Goal: Task Accomplishment & Management: Use online tool/utility

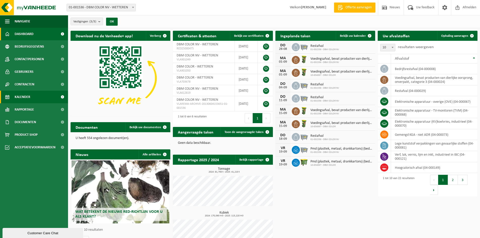
click at [22, 96] on span "Kalender" at bounding box center [23, 97] width 16 height 13
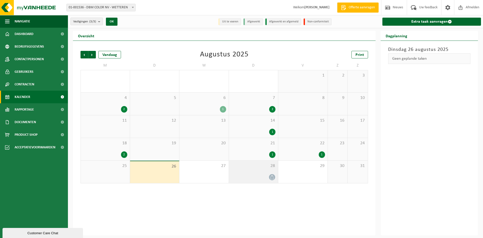
click at [272, 179] on icon at bounding box center [272, 177] width 4 height 4
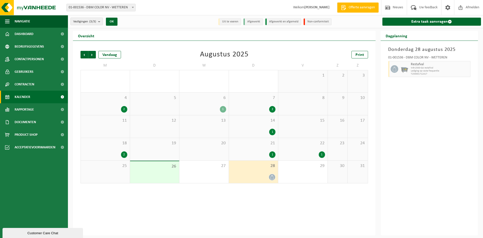
click at [323, 153] on div "1" at bounding box center [322, 154] width 6 height 7
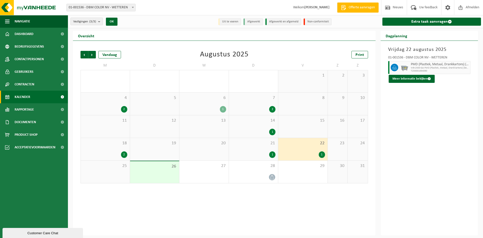
click at [272, 155] on div "1" at bounding box center [272, 154] width 6 height 7
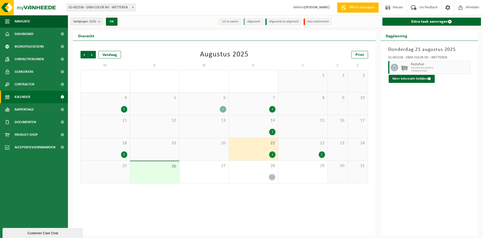
click at [123, 156] on div "2" at bounding box center [124, 154] width 6 height 7
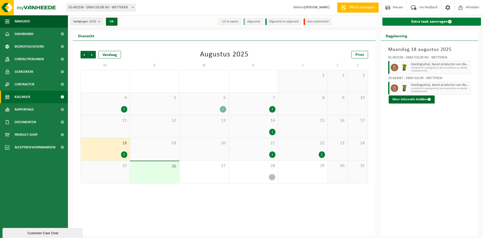
click at [428, 21] on link "Extra taak aanvragen" at bounding box center [432, 22] width 99 height 8
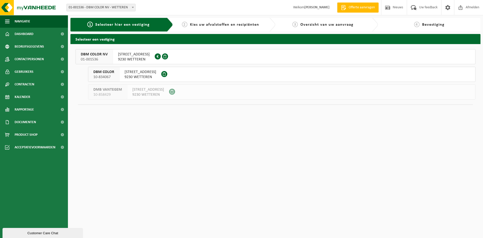
click at [209, 55] on button "DBM COLOR NV 01-001536 KWATRECHTSTEENWEG 160 9230 WETTEREN 0402.247.617" at bounding box center [276, 56] width 400 height 15
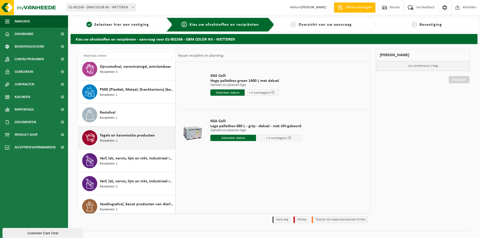
scroll to position [307, 0]
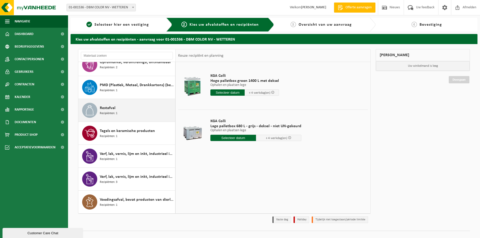
click at [100, 108] on span "Restafval" at bounding box center [108, 108] width 16 height 6
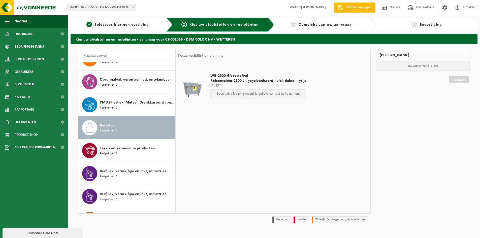
scroll to position [281, 0]
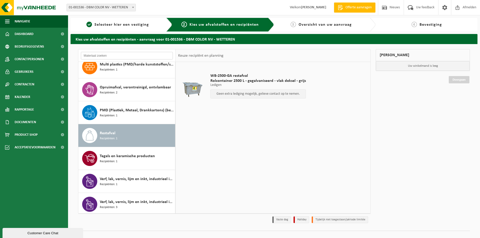
click at [100, 57] on input "text" at bounding box center [127, 56] width 92 height 8
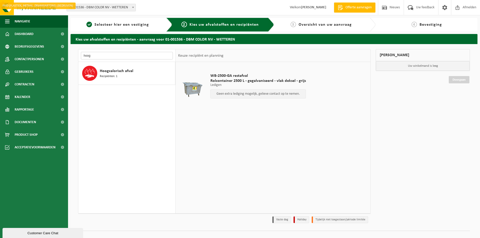
scroll to position [0, 0]
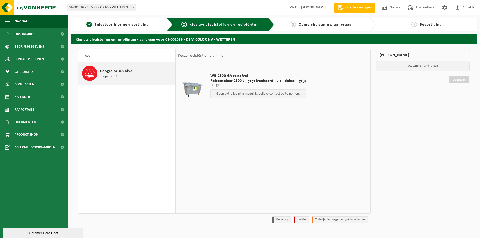
type input "hoog"
click at [120, 74] on div "Hoogcalorisch afval Recipiënten: 1" at bounding box center [137, 73] width 74 height 15
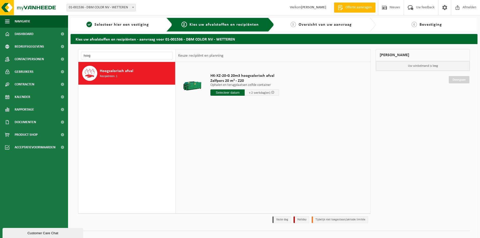
click at [232, 93] on input "text" at bounding box center [227, 92] width 34 height 6
click at [232, 155] on div "27" at bounding box center [232, 153] width 9 height 8
type input "Van 2025-08-27"
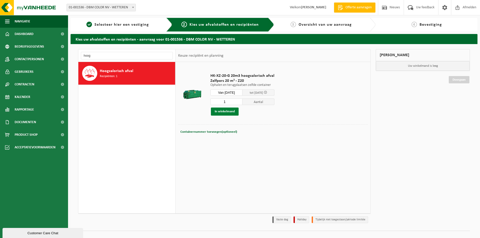
click at [230, 113] on button "In winkelmand" at bounding box center [225, 112] width 28 height 8
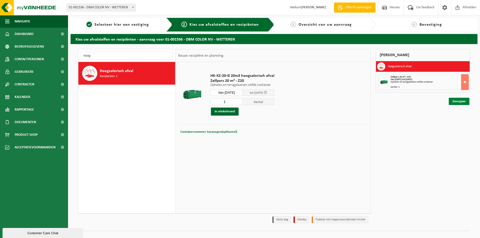
click at [462, 100] on link "Doorgaan" at bounding box center [458, 101] width 21 height 7
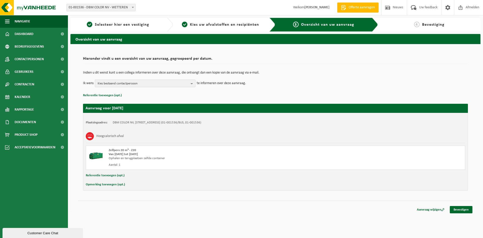
click at [192, 85] on b "button" at bounding box center [193, 83] width 5 height 7
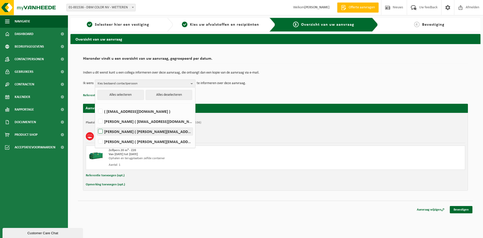
click at [126, 132] on label "[PERSON_NAME] ( [PERSON_NAME][EMAIL_ADDRESS][DOMAIN_NAME] )" at bounding box center [145, 132] width 96 height 8
click at [96, 125] on input "[PERSON_NAME] ( [PERSON_NAME][EMAIL_ADDRESS][DOMAIN_NAME] )" at bounding box center [96, 125] width 0 height 0
checkbox input "true"
click at [462, 210] on link "Bevestigen" at bounding box center [461, 209] width 23 height 7
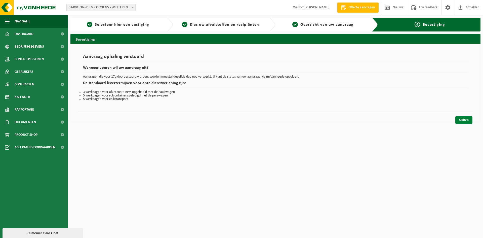
click at [467, 122] on link "Sluiten" at bounding box center [464, 119] width 17 height 7
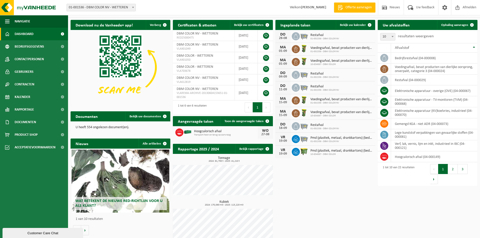
scroll to position [17, 0]
